Goal: Task Accomplishment & Management: Manage account settings

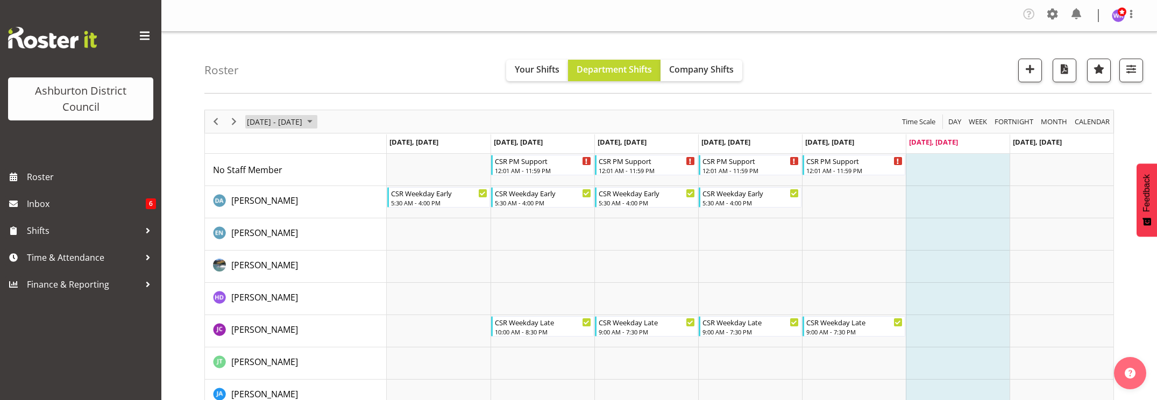
click at [303, 119] on span "[DATE] - [DATE]" at bounding box center [275, 121] width 58 height 13
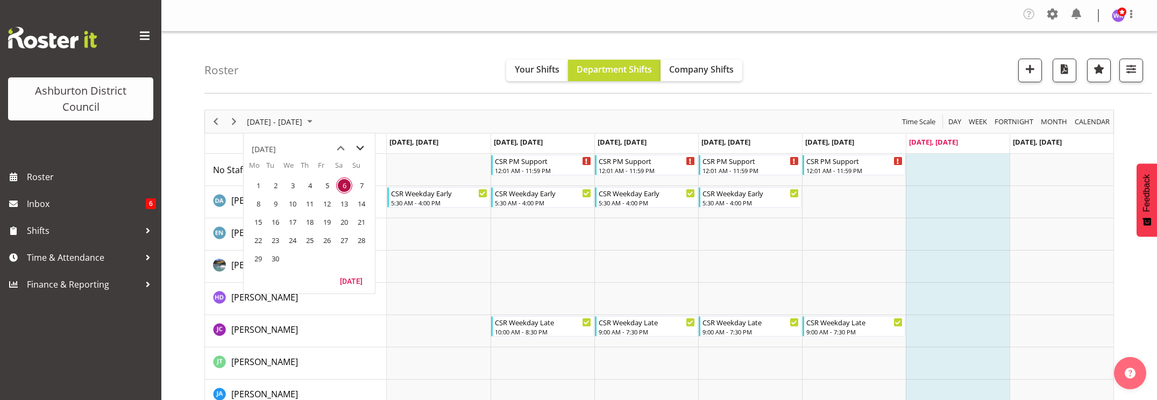
click at [356, 148] on span "next month" at bounding box center [360, 148] width 19 height 19
click at [343, 185] on span "4" at bounding box center [344, 186] width 16 height 16
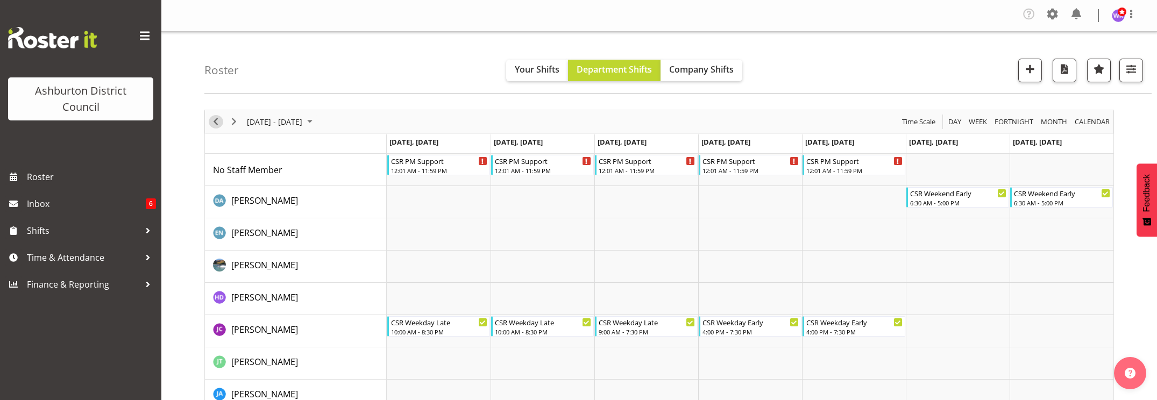
drag, startPoint x: 215, startPoint y: 121, endPoint x: 482, endPoint y: 236, distance: 290.8
click at [215, 121] on span "Previous" at bounding box center [215, 121] width 13 height 13
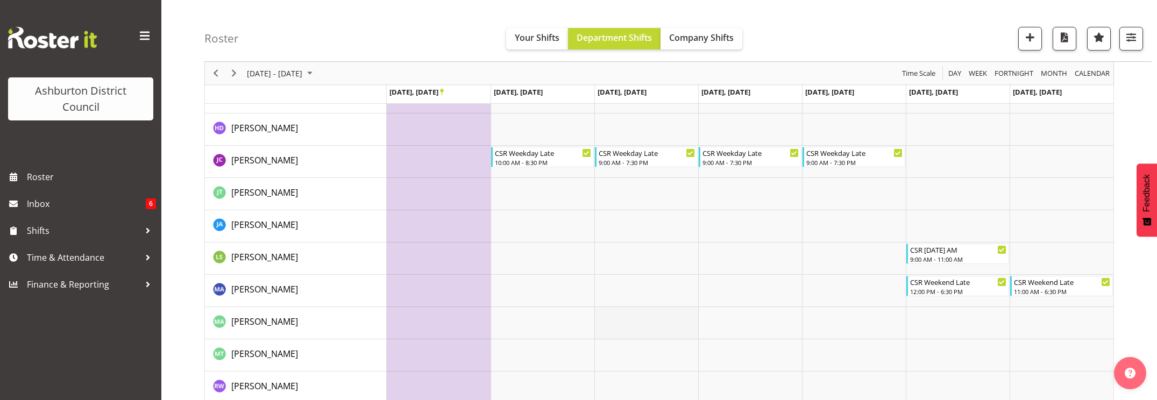
scroll to position [124, 0]
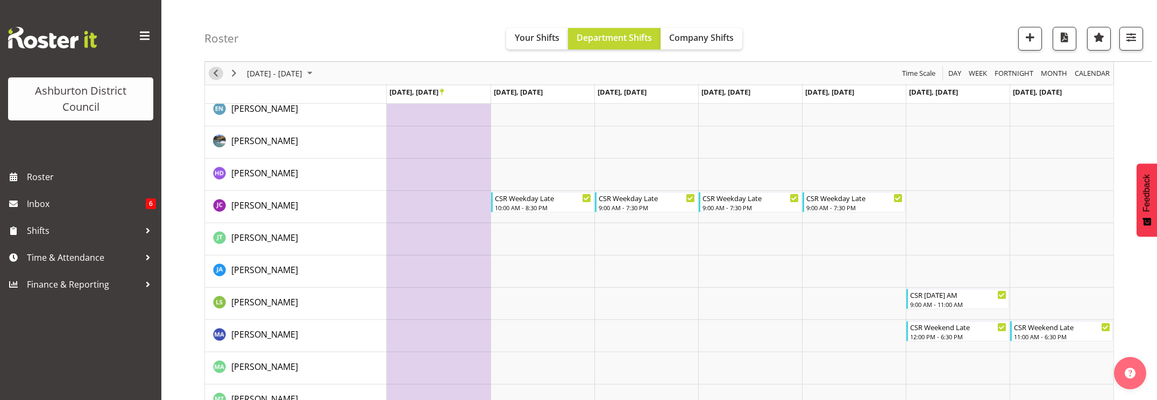
click at [217, 75] on span "Previous" at bounding box center [215, 73] width 13 height 13
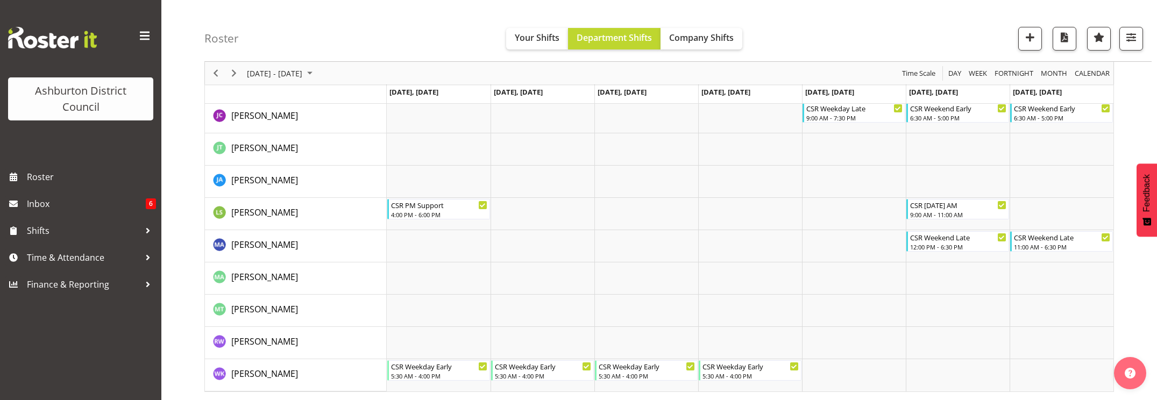
scroll to position [169, 0]
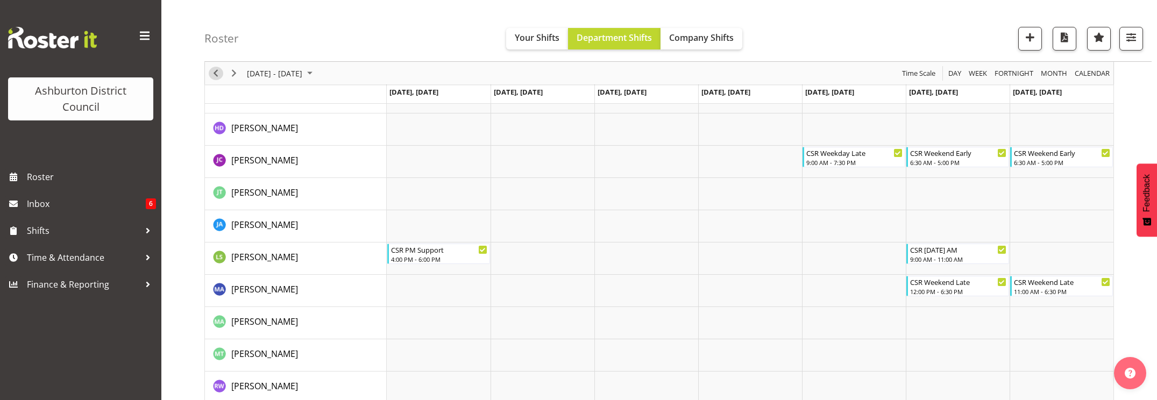
click at [216, 72] on span "Previous" at bounding box center [215, 73] width 13 height 13
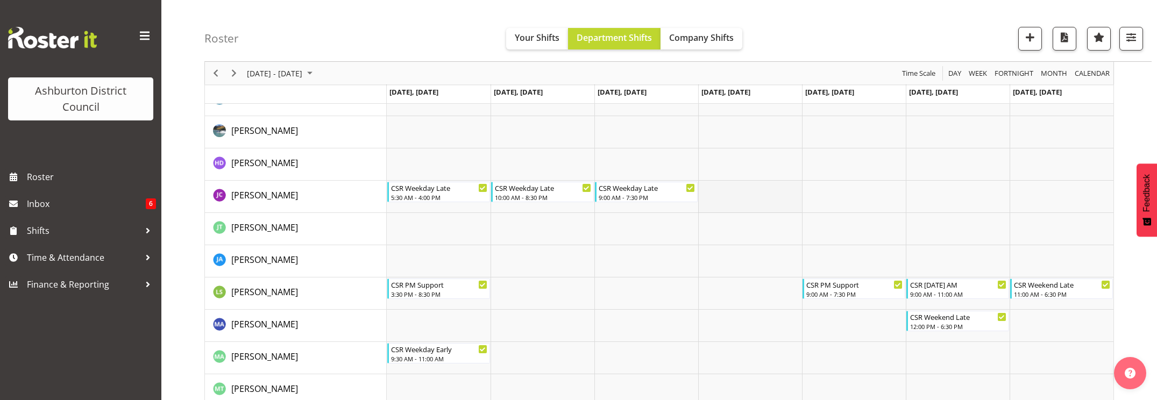
scroll to position [214, 0]
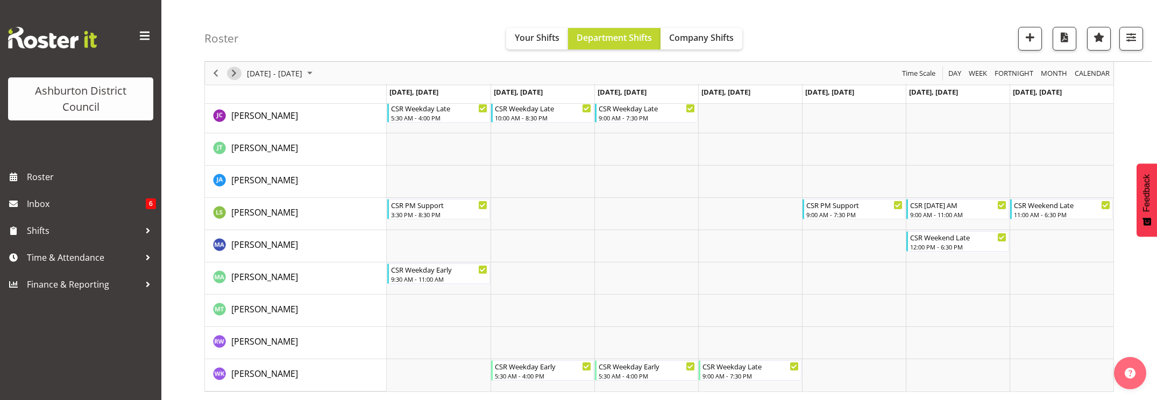
click at [230, 71] on span "Next" at bounding box center [234, 73] width 13 height 13
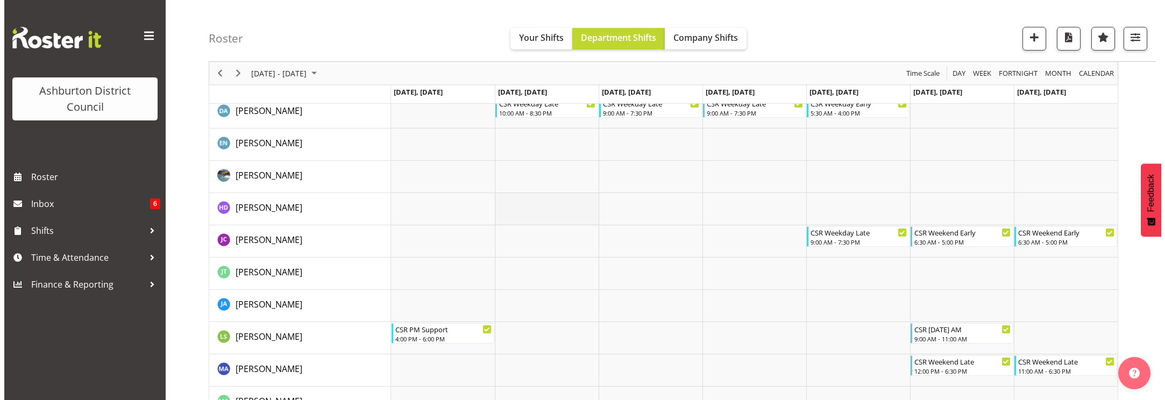
scroll to position [134, 0]
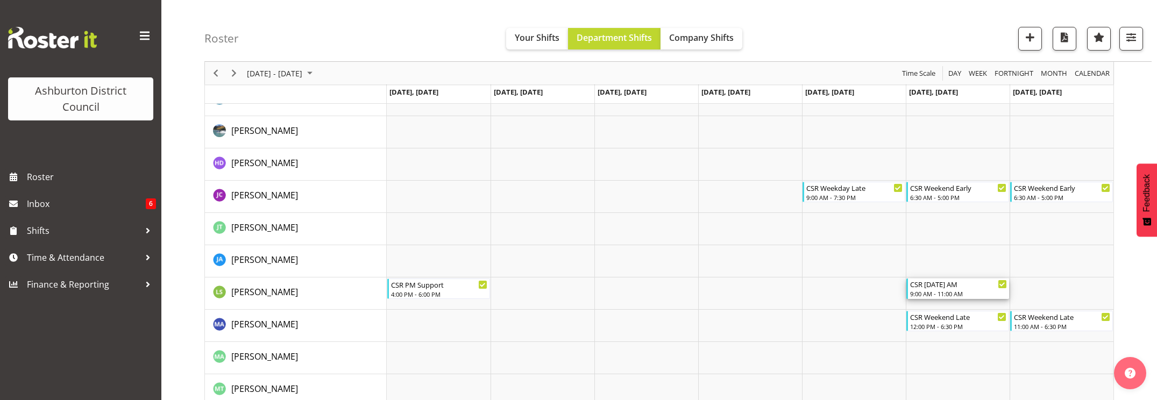
click at [980, 290] on div "9:00 AM - 11:00 AM" at bounding box center [958, 293] width 97 height 9
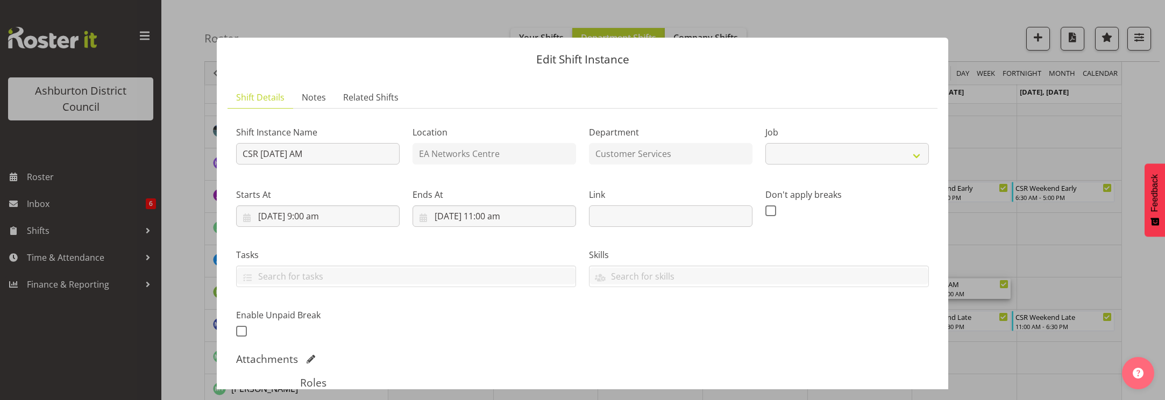
select select "30"
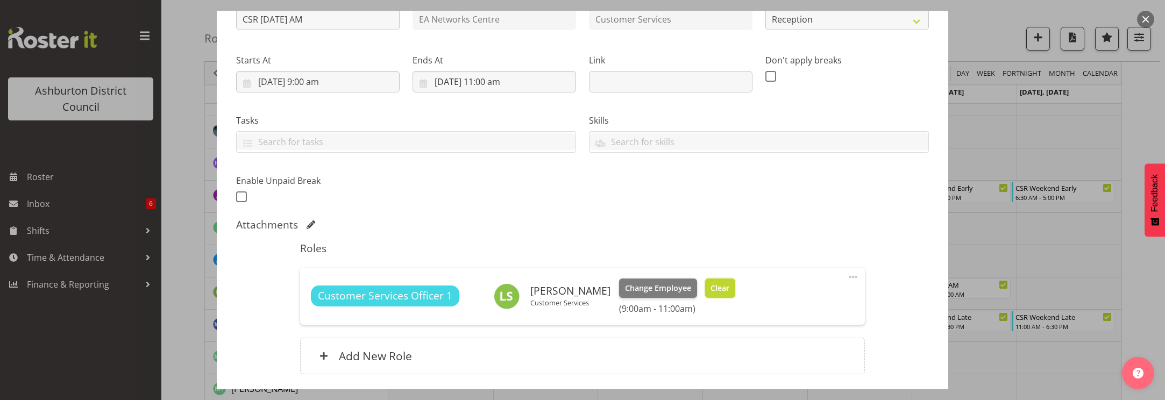
click at [711, 289] on span "Clear" at bounding box center [720, 288] width 19 height 12
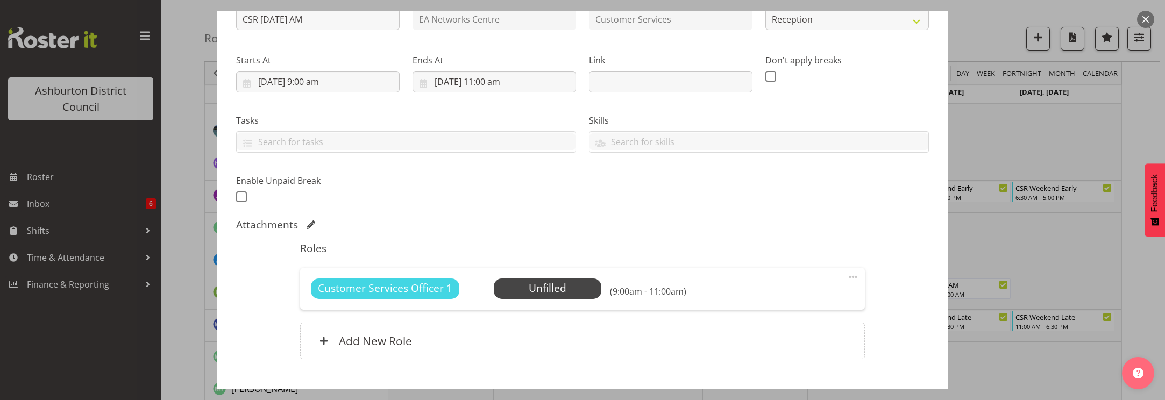
scroll to position [200, 0]
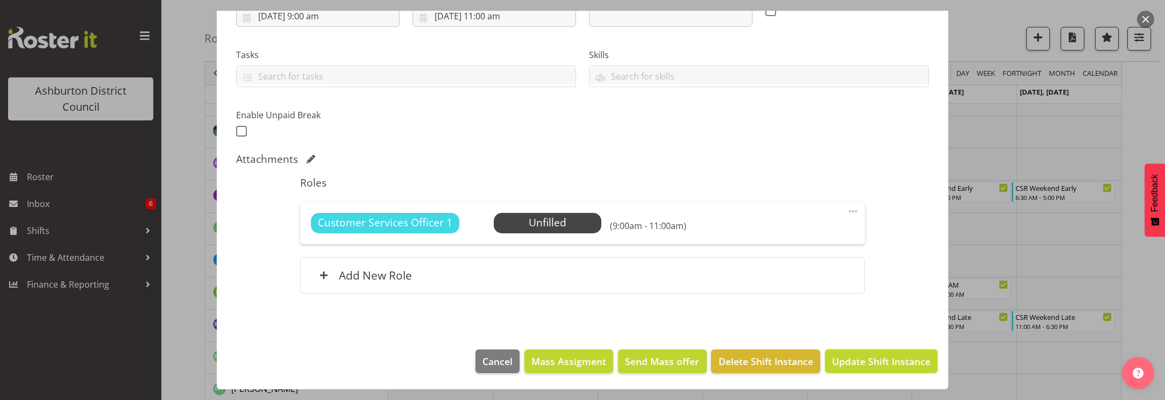
click at [876, 364] on span "Update Shift Instance" at bounding box center [881, 362] width 98 height 14
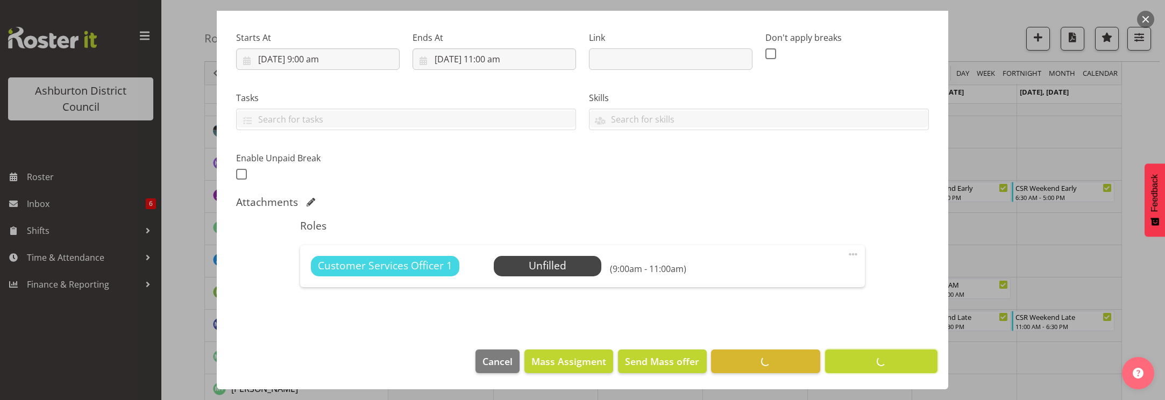
scroll to position [157, 0]
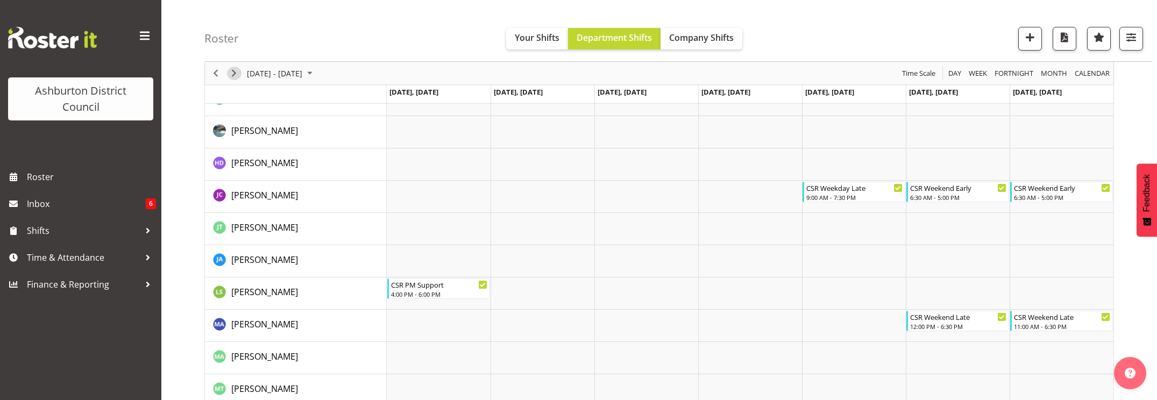
click at [232, 74] on span "Next" at bounding box center [234, 73] width 13 height 13
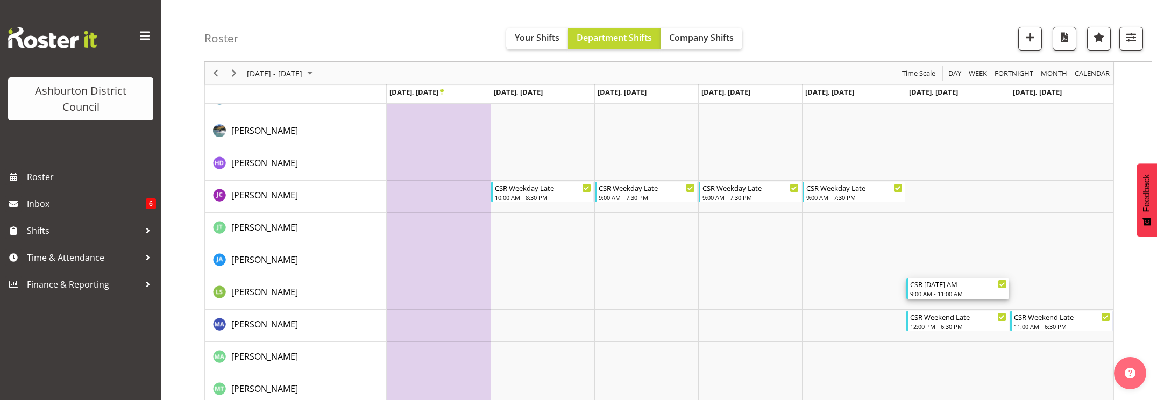
click at [979, 289] on div "CSR [DATE] AM 9:00 AM - 11:00 AM" at bounding box center [958, 289] width 97 height 20
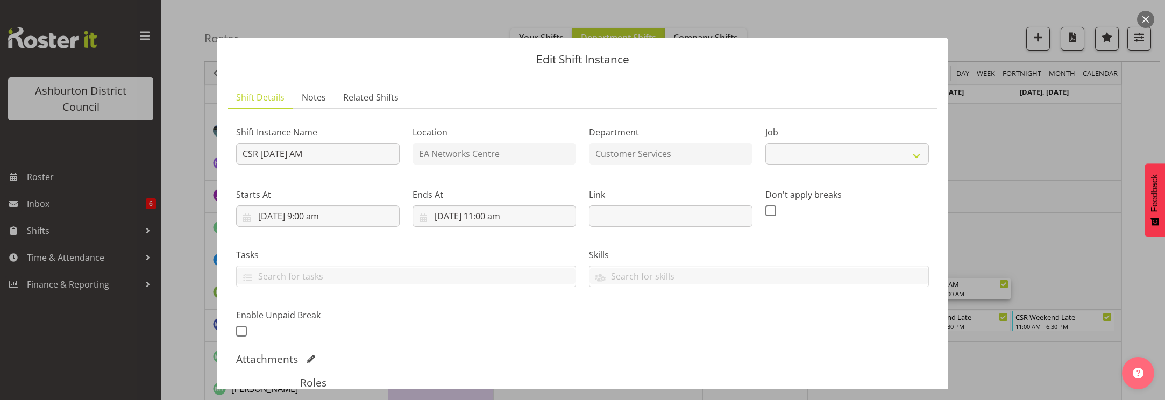
select select "30"
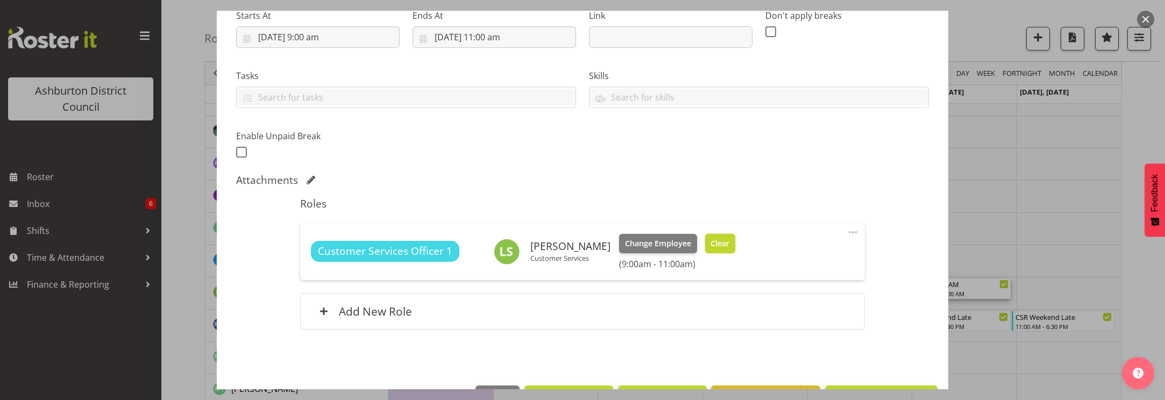
click at [711, 242] on span "Clear" at bounding box center [720, 244] width 19 height 12
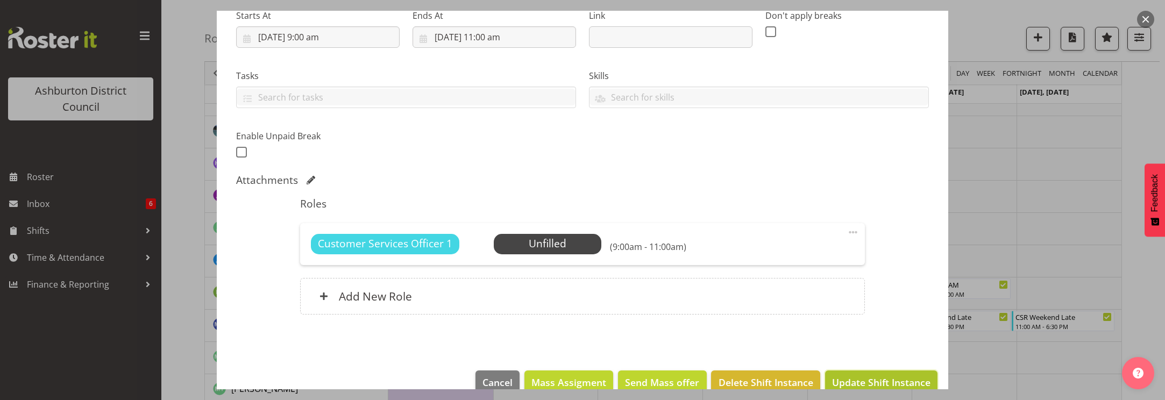
click at [891, 379] on span "Update Shift Instance" at bounding box center [881, 382] width 98 height 14
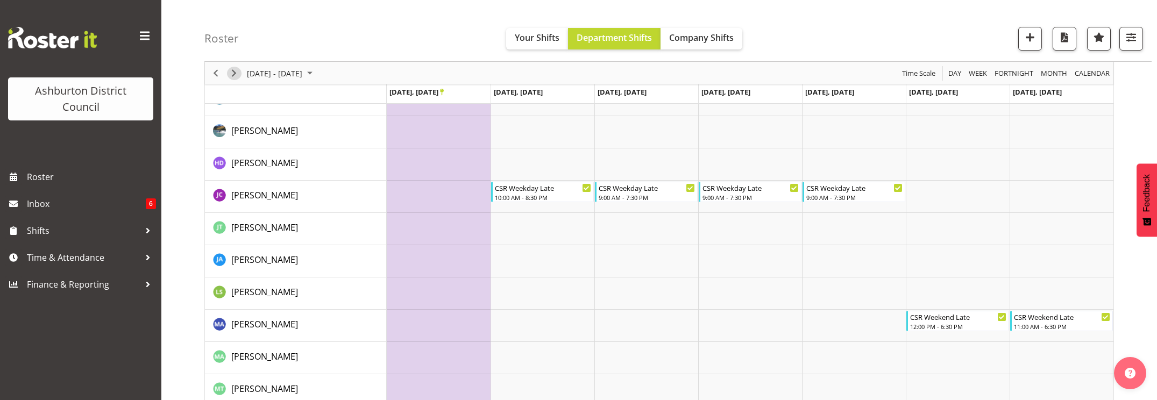
click at [232, 72] on span "Next" at bounding box center [234, 73] width 13 height 13
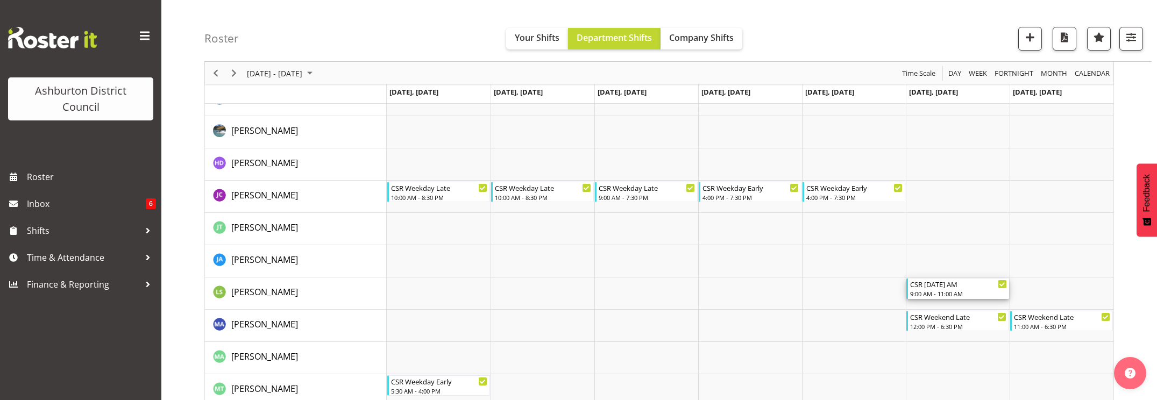
click at [959, 292] on div "9:00 AM - 11:00 AM" at bounding box center [958, 293] width 97 height 9
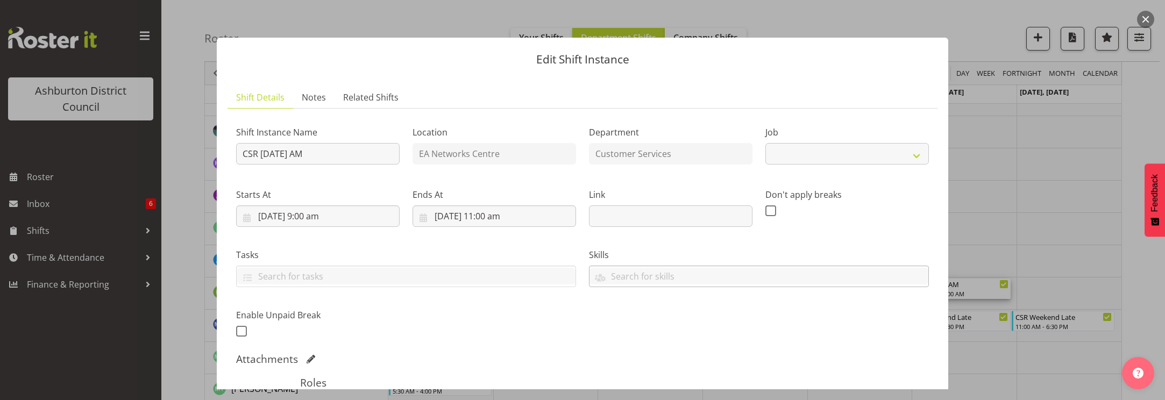
select select "30"
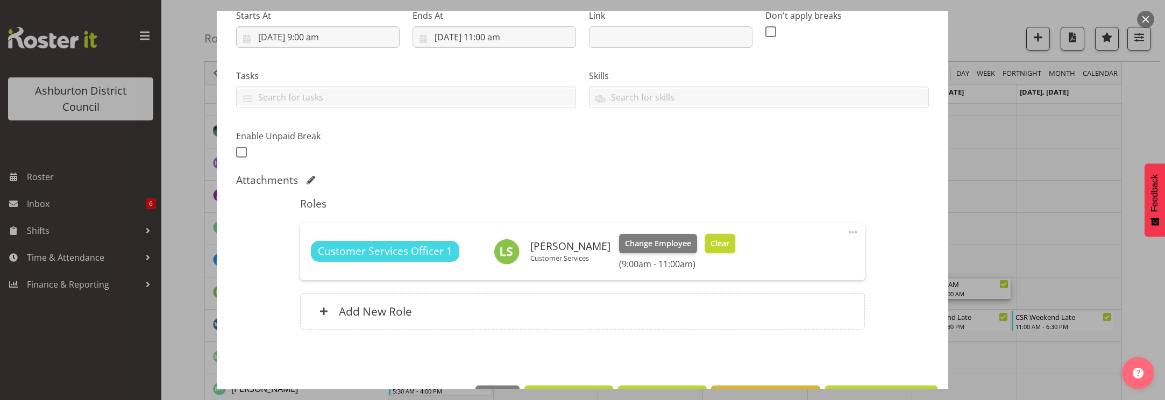
click at [711, 245] on span "Clear" at bounding box center [720, 244] width 19 height 12
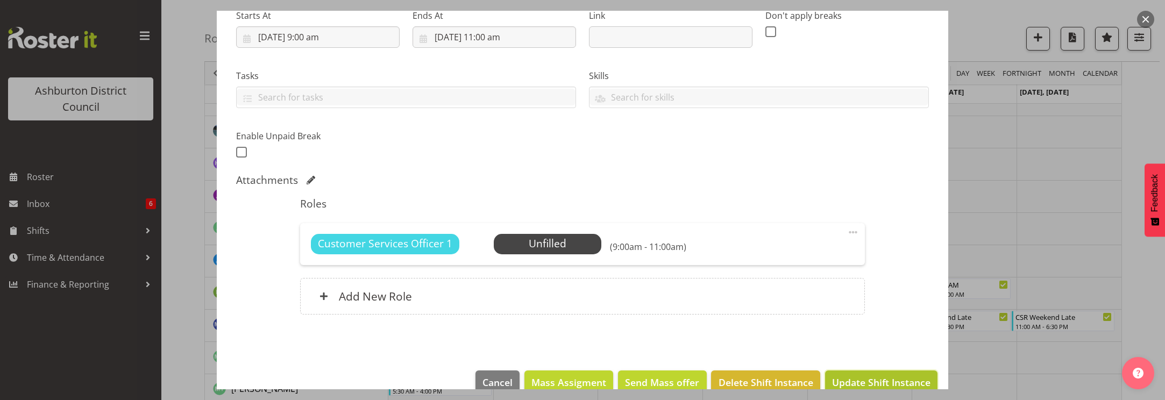
click at [876, 380] on span "Update Shift Instance" at bounding box center [881, 382] width 98 height 14
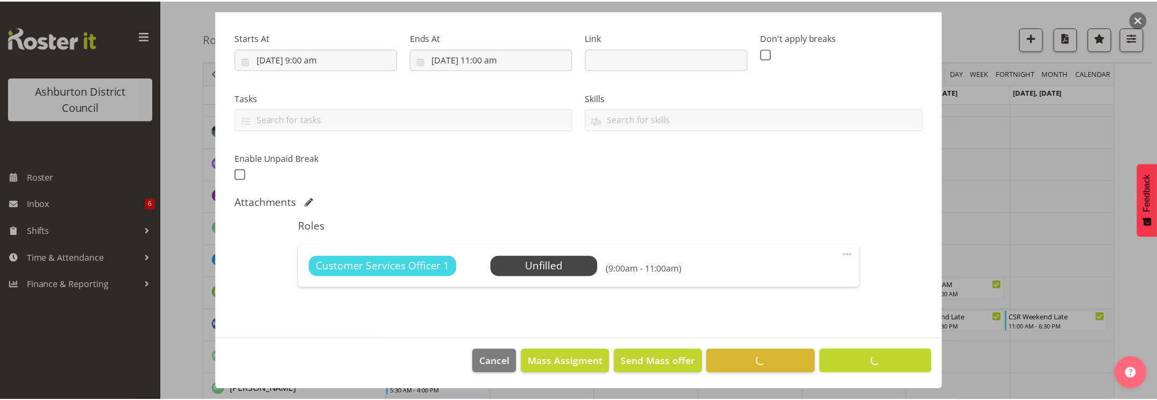
scroll to position [157, 0]
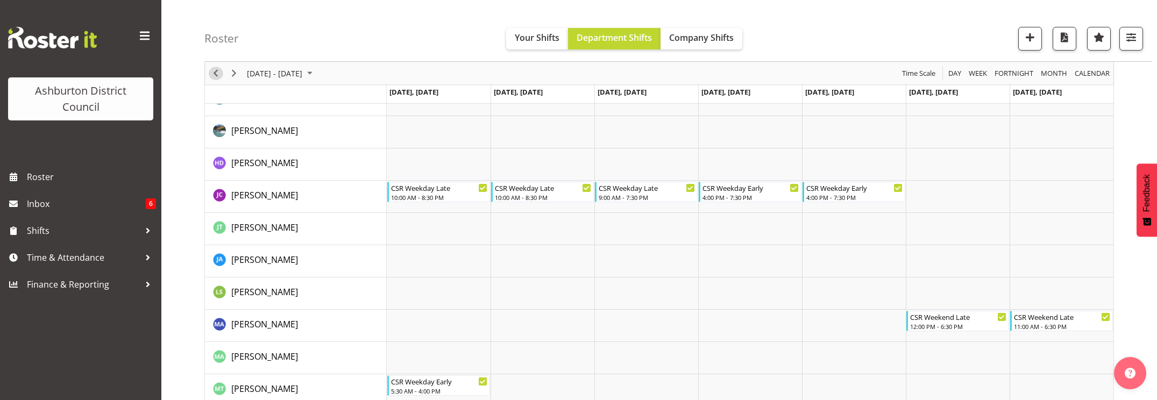
click at [216, 74] on span "Previous" at bounding box center [215, 73] width 13 height 13
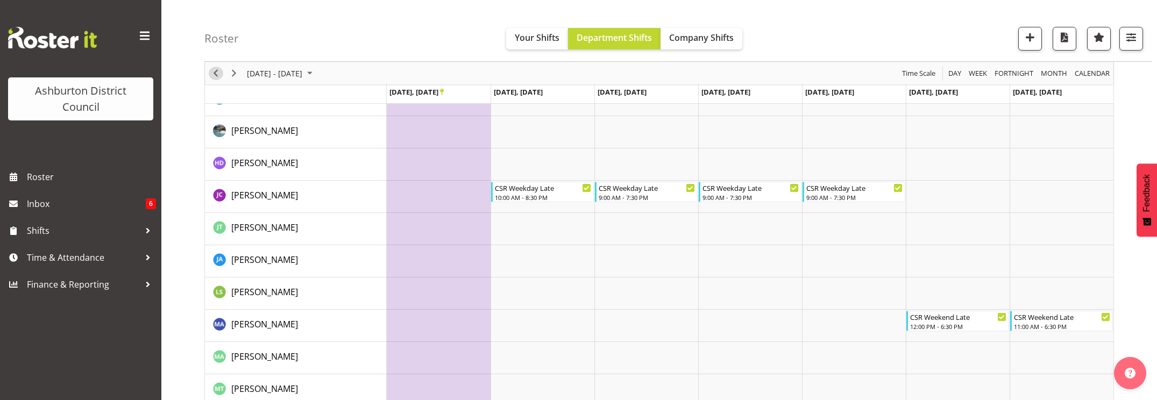
click at [215, 73] on span "Previous" at bounding box center [215, 73] width 13 height 13
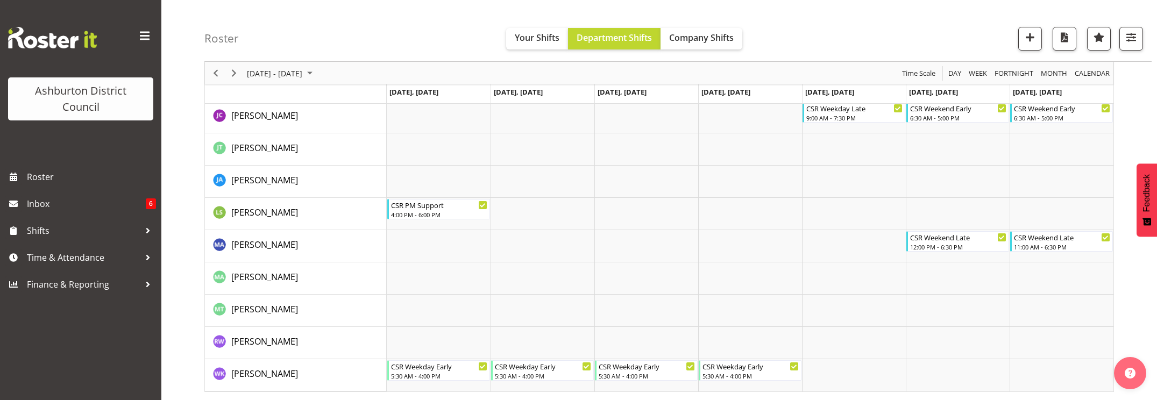
scroll to position [80, 0]
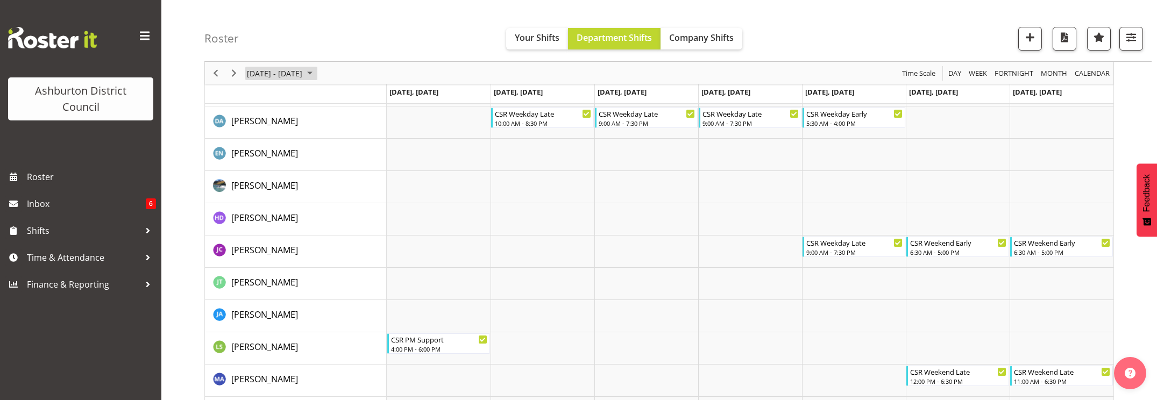
click at [280, 74] on span "[DATE] - [DATE]" at bounding box center [275, 73] width 58 height 13
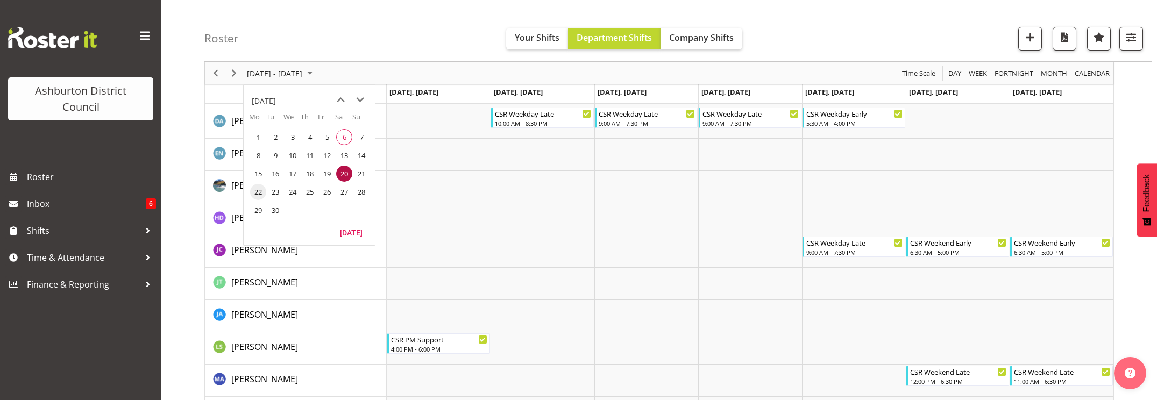
click at [260, 193] on span "22" at bounding box center [258, 192] width 16 height 16
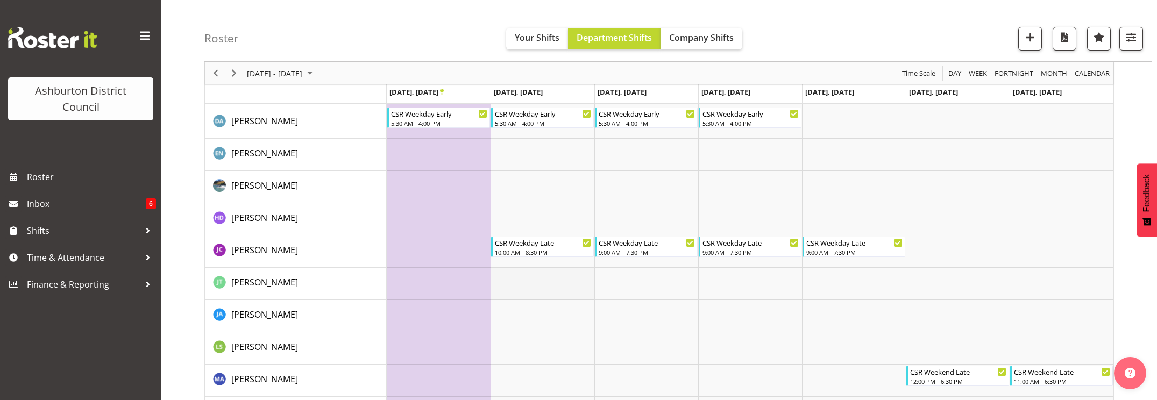
scroll to position [124, 0]
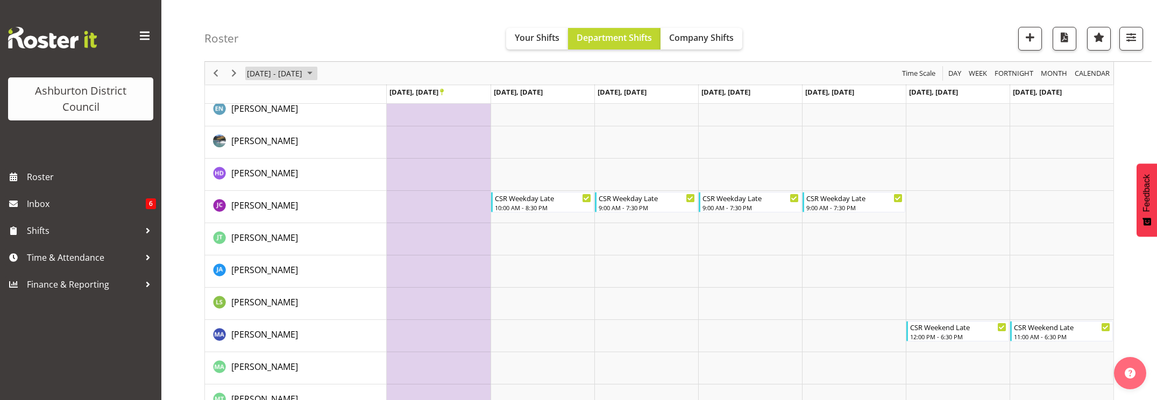
click at [283, 70] on span "[DATE] - [DATE]" at bounding box center [275, 73] width 58 height 13
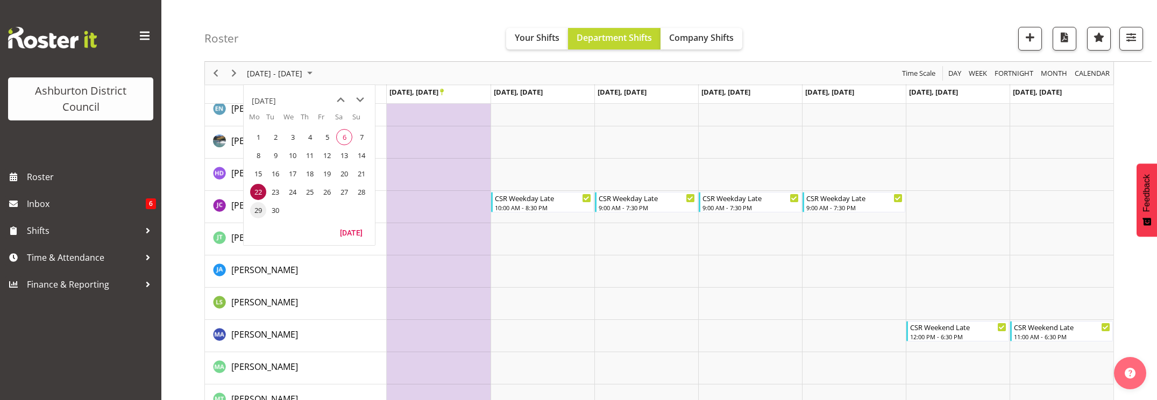
click at [255, 212] on span "29" at bounding box center [258, 210] width 16 height 16
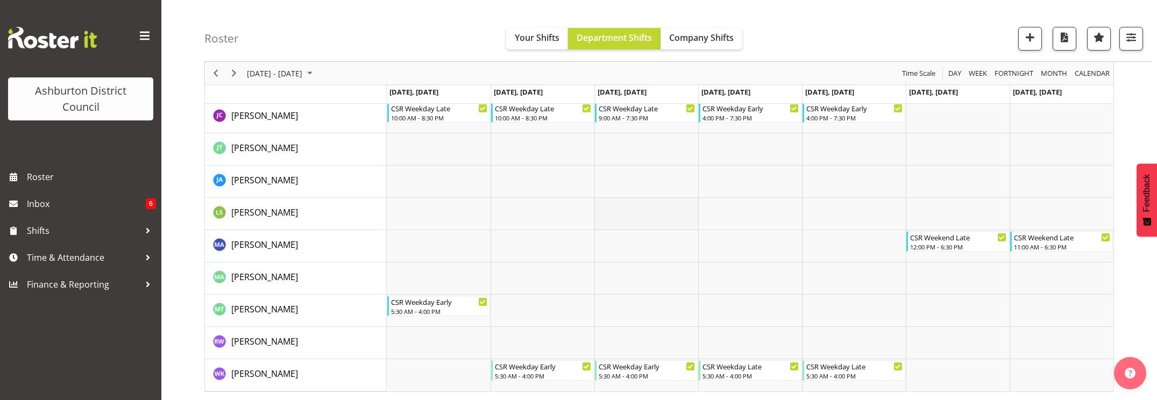
scroll to position [124, 0]
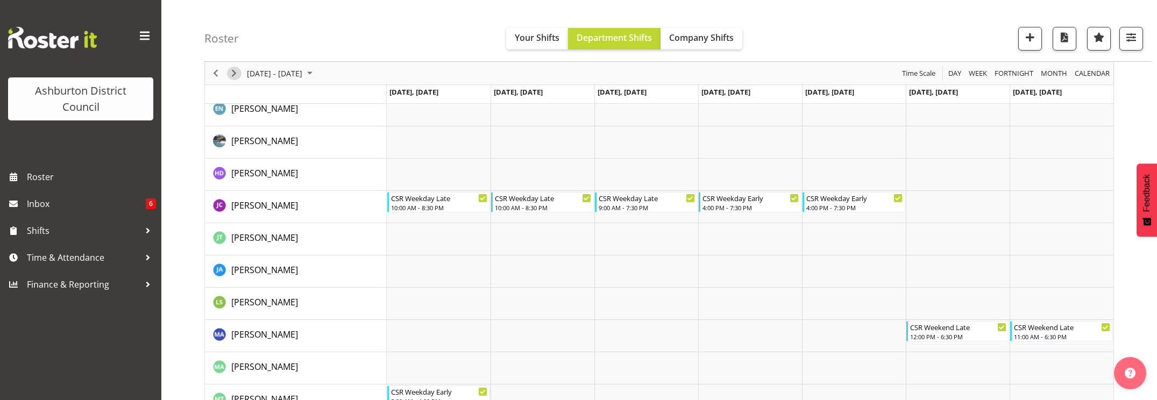
click at [233, 73] on span "Next" at bounding box center [234, 73] width 13 height 13
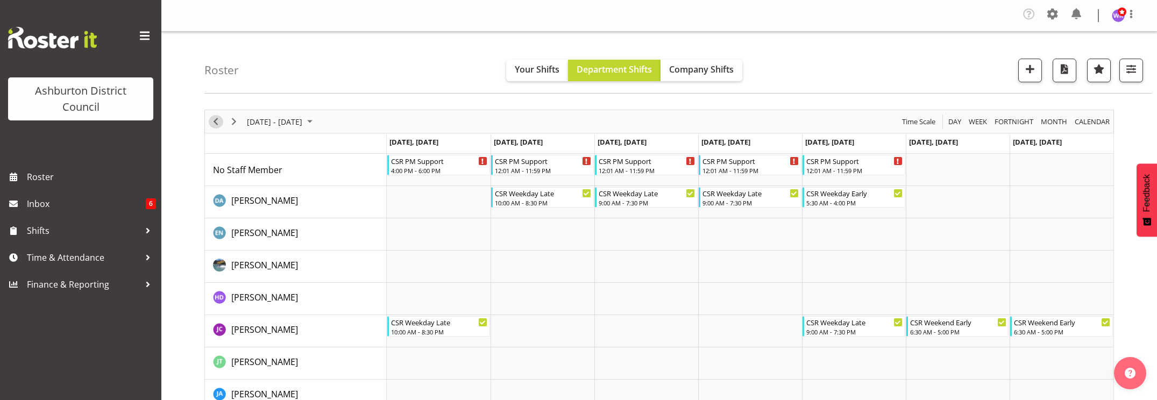
click at [216, 122] on span "Previous" at bounding box center [215, 121] width 13 height 13
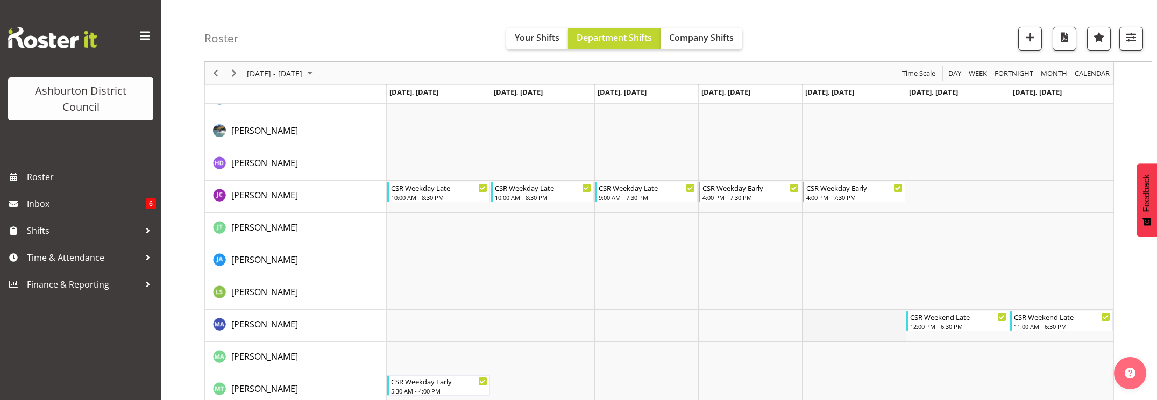
scroll to position [214, 0]
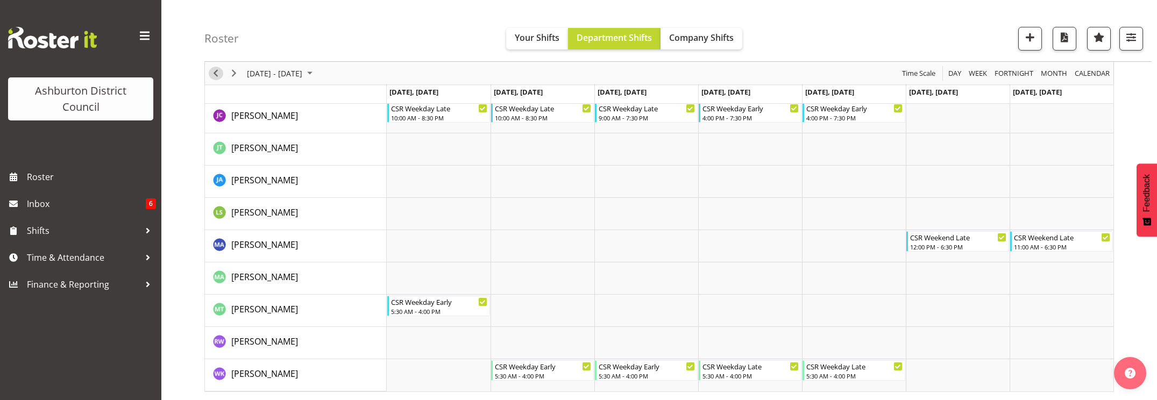
drag, startPoint x: 216, startPoint y: 70, endPoint x: 491, endPoint y: 203, distance: 305.6
click at [216, 70] on span "Previous" at bounding box center [215, 73] width 13 height 13
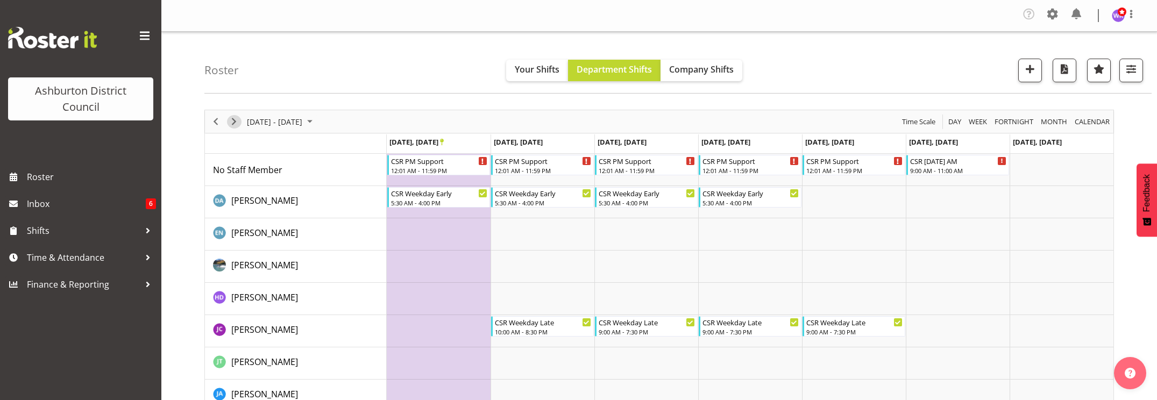
click at [232, 124] on span "Next" at bounding box center [234, 121] width 13 height 13
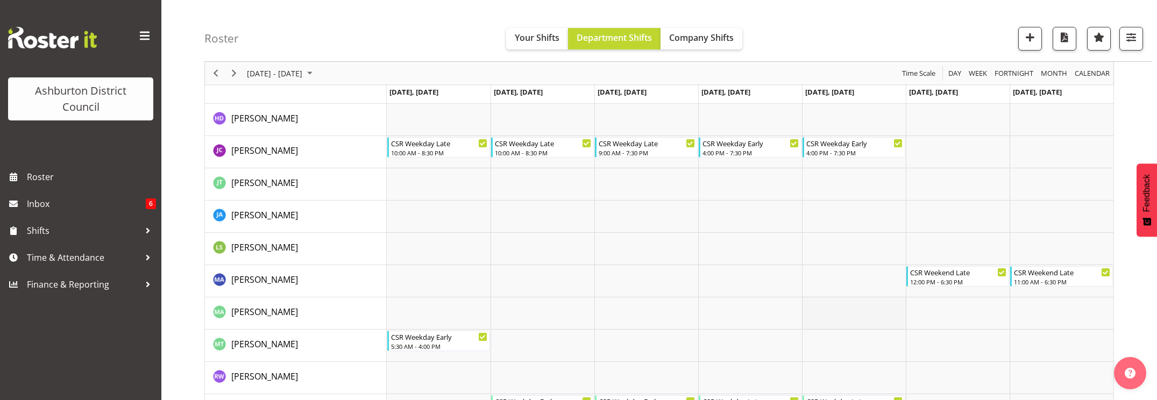
scroll to position [214, 0]
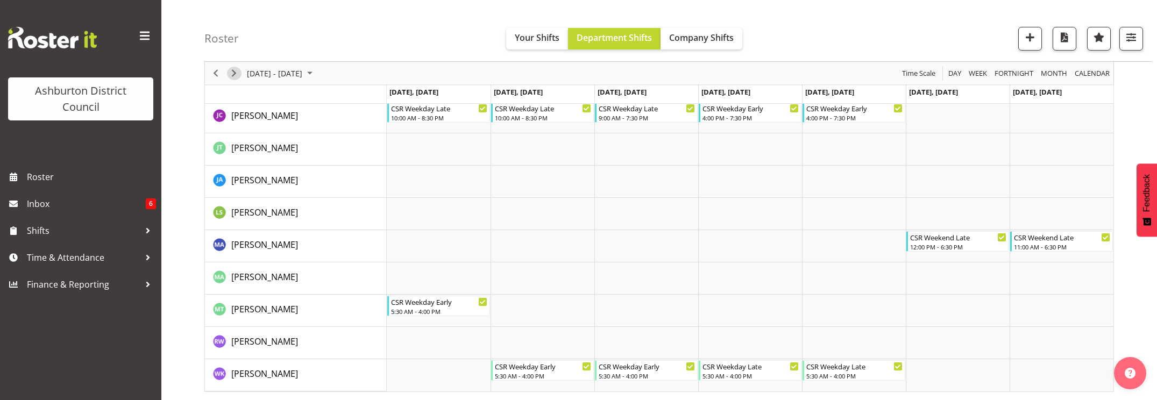
click at [232, 73] on span "Next" at bounding box center [234, 73] width 13 height 13
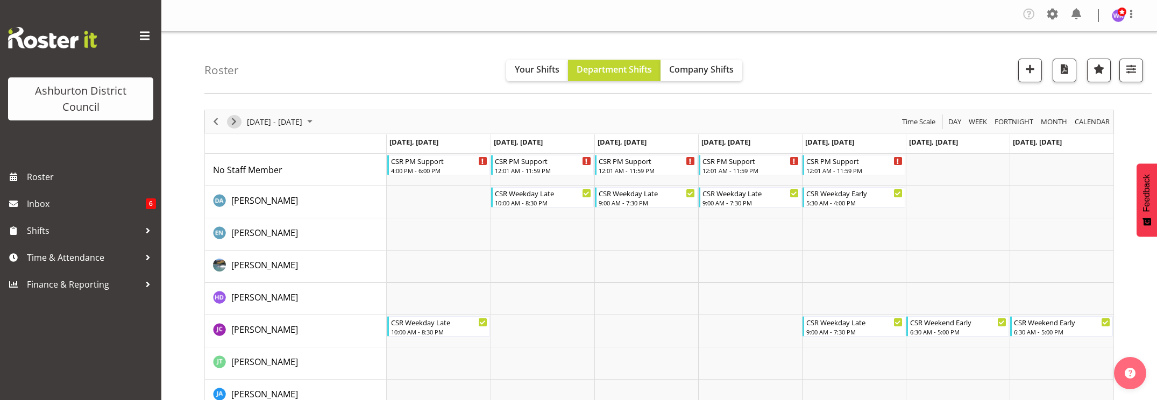
click at [231, 123] on span "Next" at bounding box center [234, 121] width 13 height 13
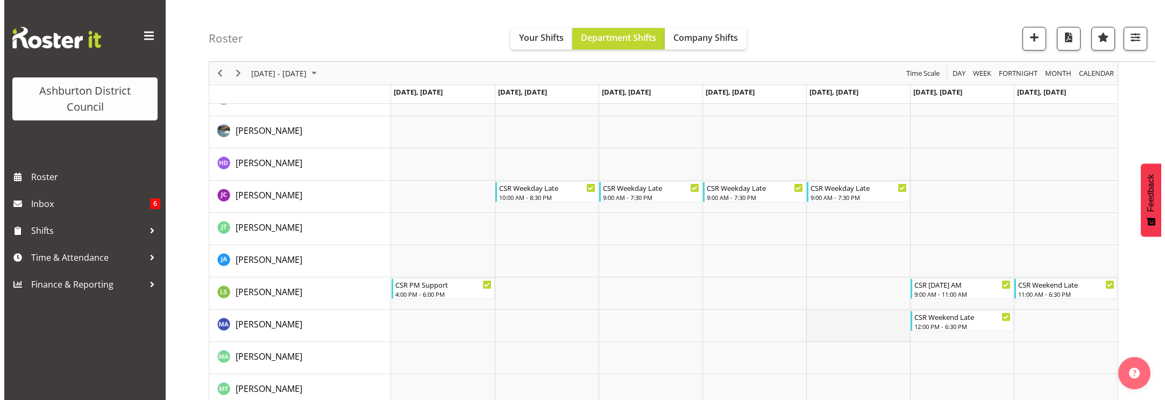
scroll to position [214, 0]
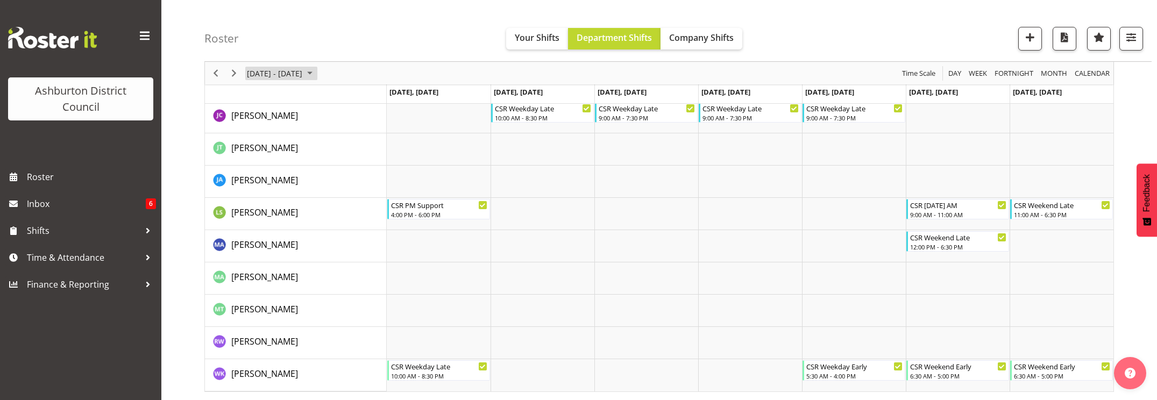
click at [289, 75] on span "[DATE] - [DATE]" at bounding box center [275, 73] width 58 height 13
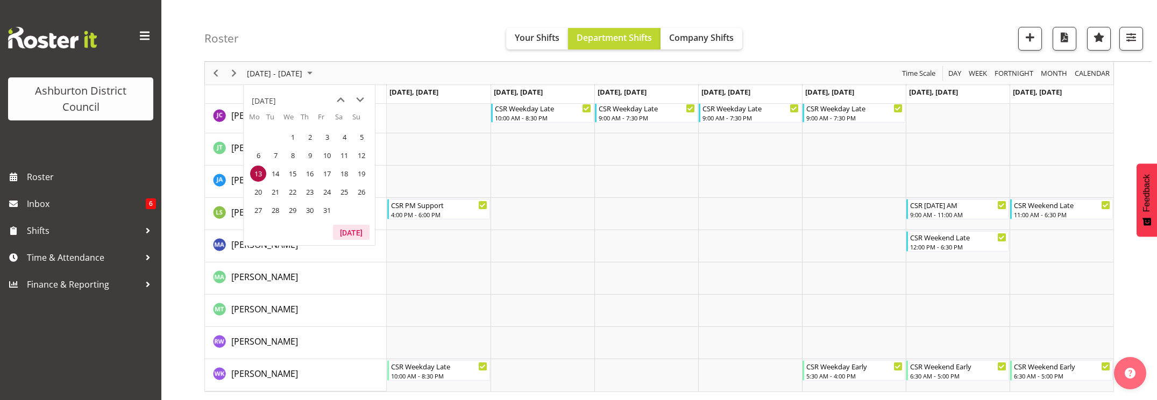
click at [352, 232] on button "[DATE]" at bounding box center [351, 232] width 37 height 15
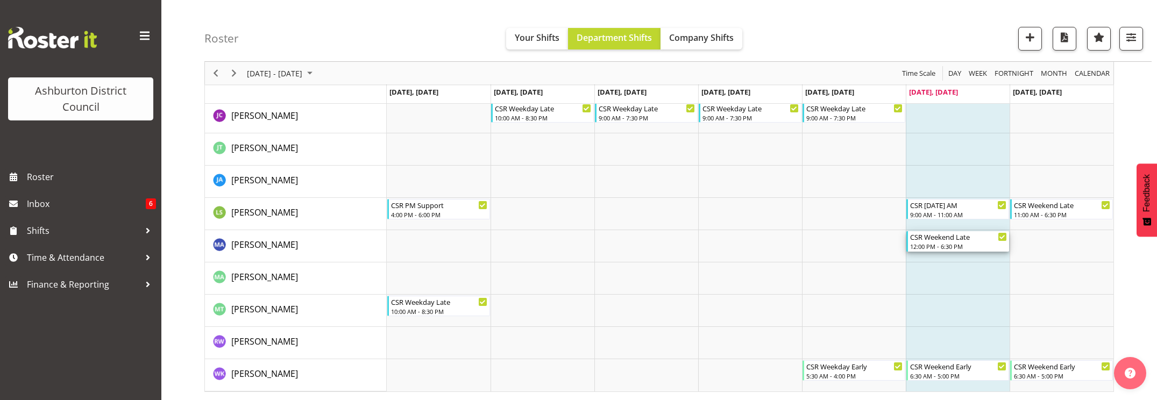
click at [967, 244] on div "12:00 PM - 6:30 PM" at bounding box center [958, 246] width 97 height 9
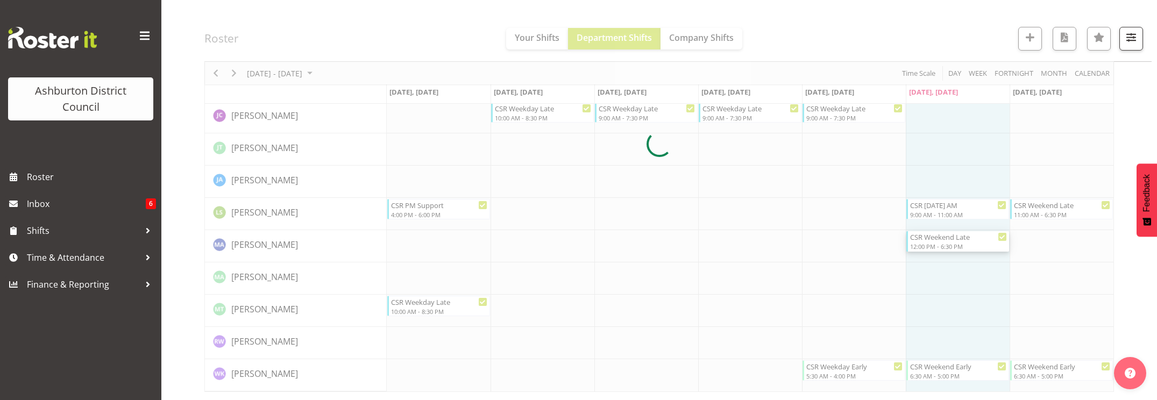
select select
select select "8"
select select "2025"
select select "18"
select select "30"
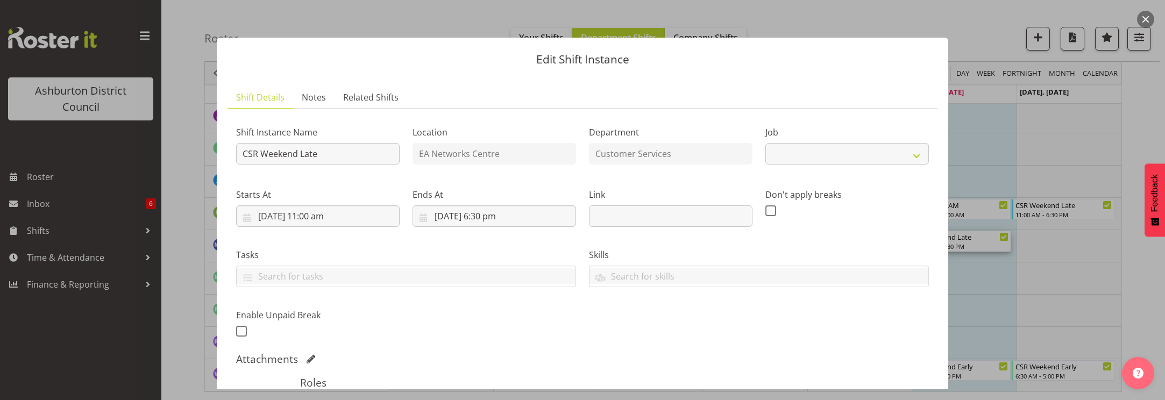
select select "30"
click at [490, 218] on input "[DATE] 6:30 pm" at bounding box center [495, 216] width 164 height 22
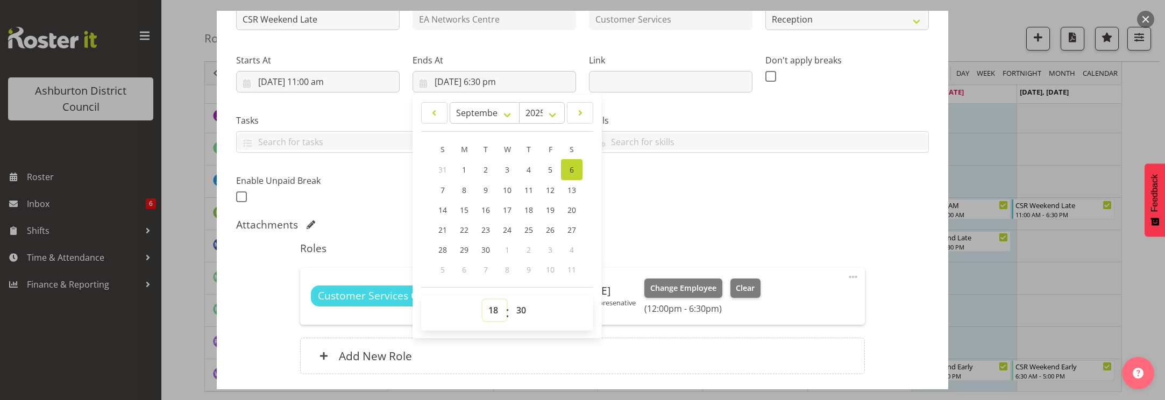
click at [490, 312] on select "00 01 02 03 04 05 06 07 08 09 10 11 12 13 14 15 16 17 18 19 20 21 22 23" at bounding box center [495, 311] width 24 height 22
select select "19"
click at [483, 300] on select "00 01 02 03 04 05 06 07 08 09 10 11 12 13 14 15 16 17 18 19 20 21 22 23" at bounding box center [495, 311] width 24 height 22
type input "[DATE] 7:30 pm"
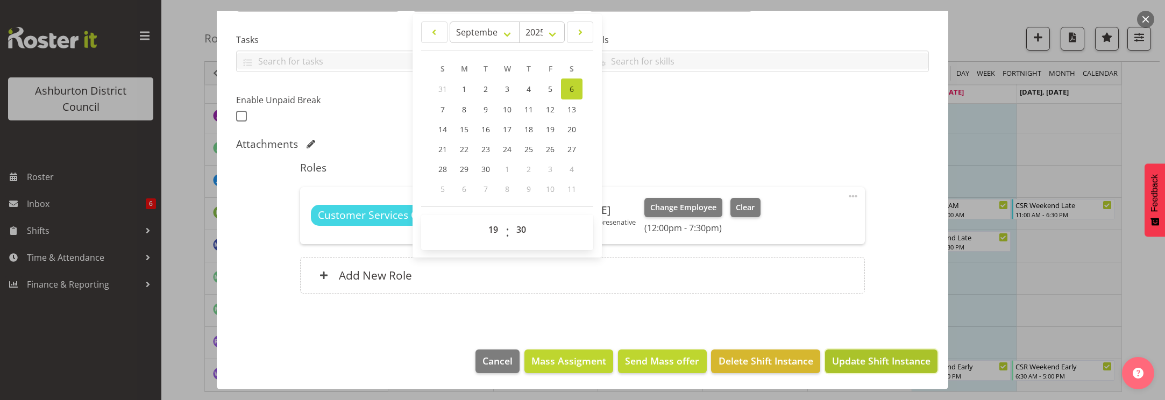
click at [876, 364] on span "Update Shift Instance" at bounding box center [881, 361] width 98 height 14
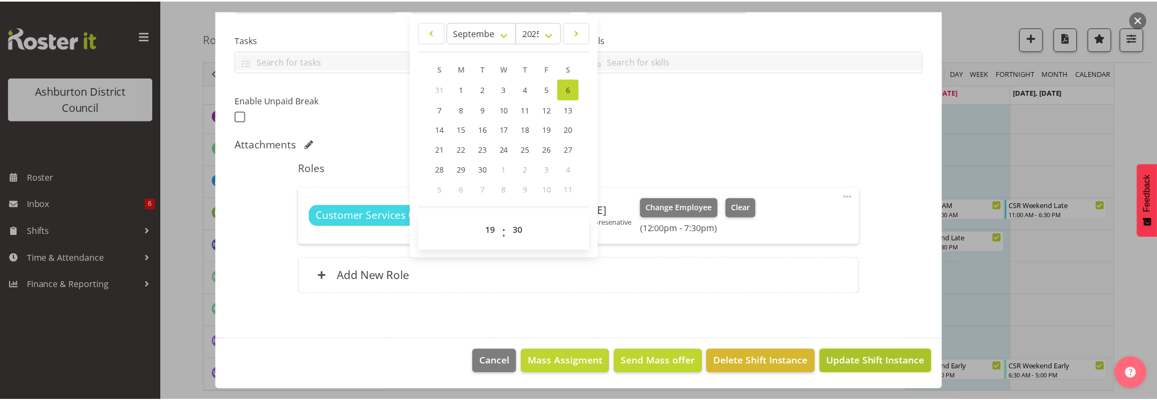
scroll to position [172, 0]
